Goal: Task Accomplishment & Management: Manage account settings

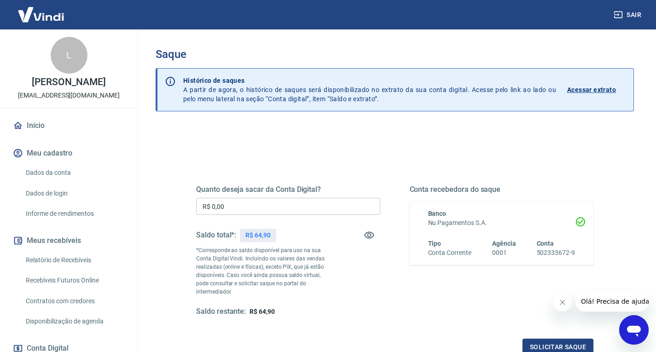
click at [236, 215] on input "R$ 0,00" at bounding box center [288, 206] width 184 height 17
click at [236, 215] on div "Quanto deseja sacar da Conta Digital? R$ 0,00 ​ Saldo total*: R$ 64,90 *Corresp…" at bounding box center [288, 251] width 184 height 132
drag, startPoint x: 231, startPoint y: 207, endPoint x: 97, endPoint y: 186, distance: 136.0
click at [111, 188] on div "Sair L Leandro Luiz roriz mesquita financeiro.furiasuplementos@gmail.com Início…" at bounding box center [328, 176] width 656 height 352
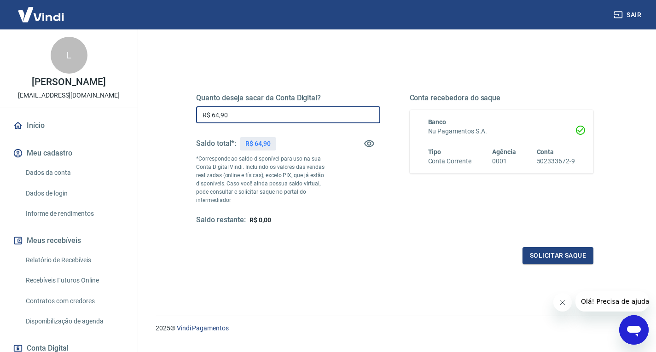
scroll to position [92, 0]
type input "R$ 64,90"
click at [576, 247] on button "Solicitar saque" at bounding box center [558, 255] width 71 height 17
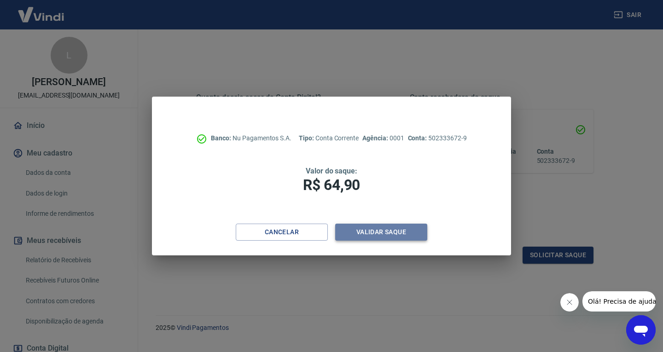
click at [397, 227] on button "Validar saque" at bounding box center [381, 232] width 92 height 17
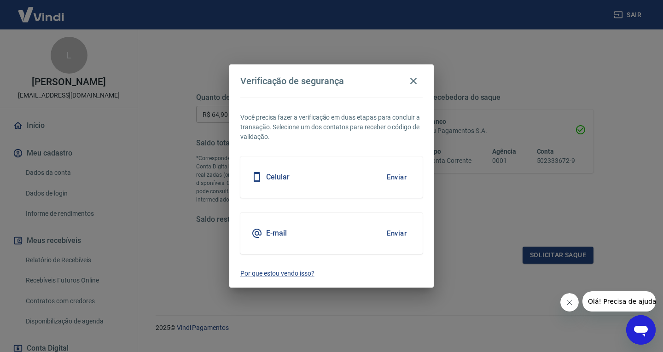
click at [403, 233] on button "Enviar" at bounding box center [397, 233] width 30 height 19
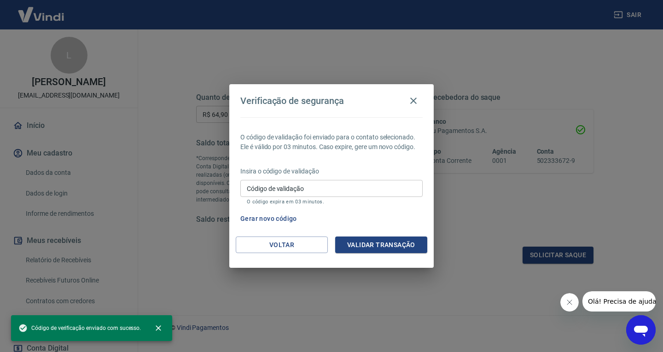
click at [286, 180] on div "Código de validação Código de validação O código expira em 03 minutos." at bounding box center [331, 192] width 182 height 25
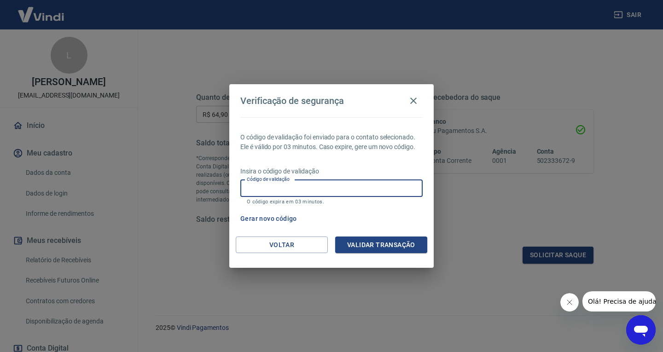
paste input "132632"
type input "132632"
click at [377, 244] on button "Validar transação" at bounding box center [381, 245] width 92 height 17
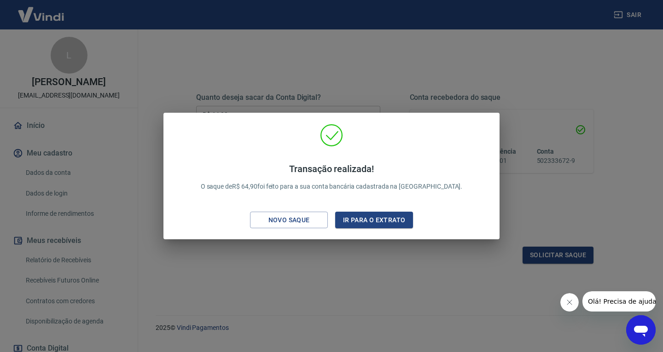
click at [288, 226] on button "Novo saque" at bounding box center [289, 220] width 78 height 17
